Goal: Find specific page/section: Find specific page/section

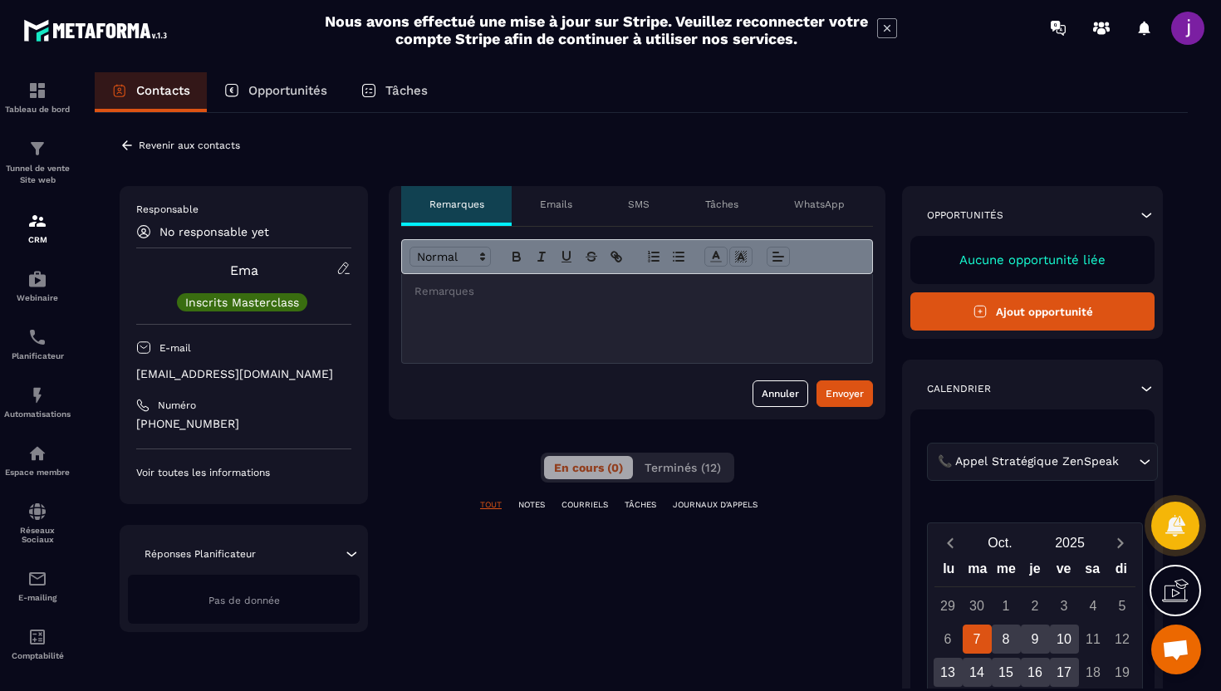
click at [515, 314] on div at bounding box center [637, 318] width 470 height 89
drag, startPoint x: 261, startPoint y: 371, endPoint x: 137, endPoint y: 376, distance: 123.8
click at [137, 376] on p "emaebou@gmail.com" at bounding box center [243, 374] width 215 height 16
copy p "emaebou@gmail.com"
click at [132, 143] on icon at bounding box center [127, 145] width 15 height 15
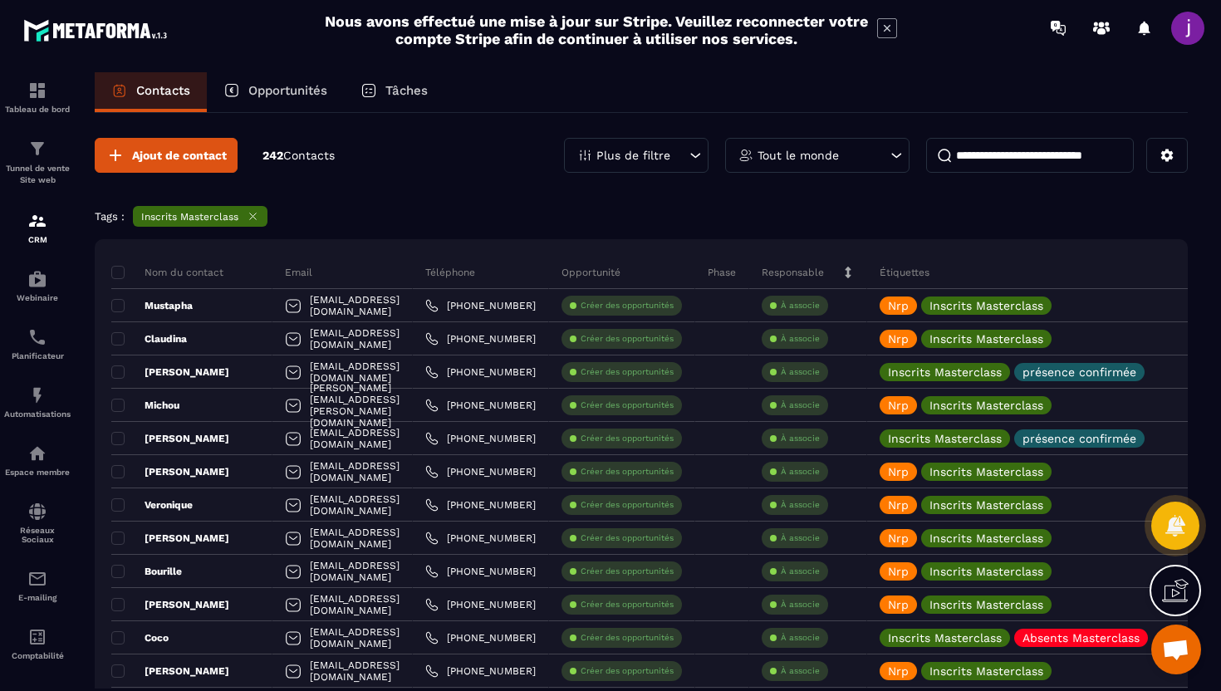
click at [1015, 157] on input at bounding box center [1030, 155] width 208 height 35
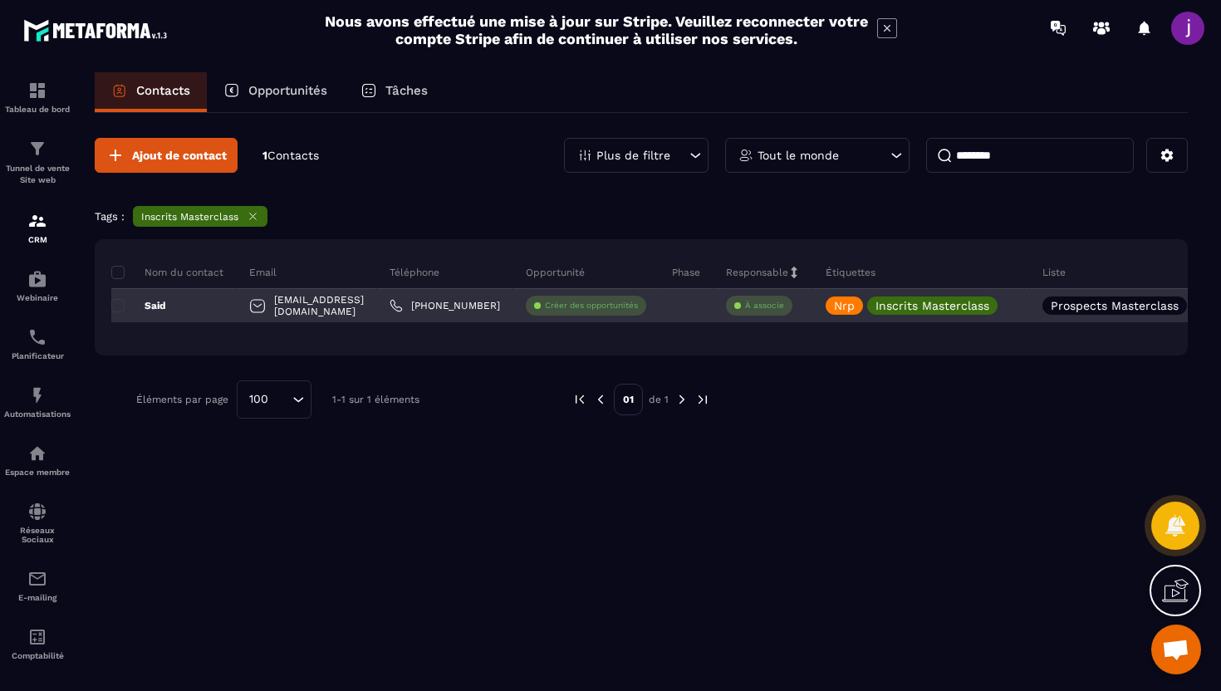
type input "********"
click at [221, 306] on div "Said" at bounding box center [173, 305] width 125 height 33
